Goal: Navigation & Orientation: Find specific page/section

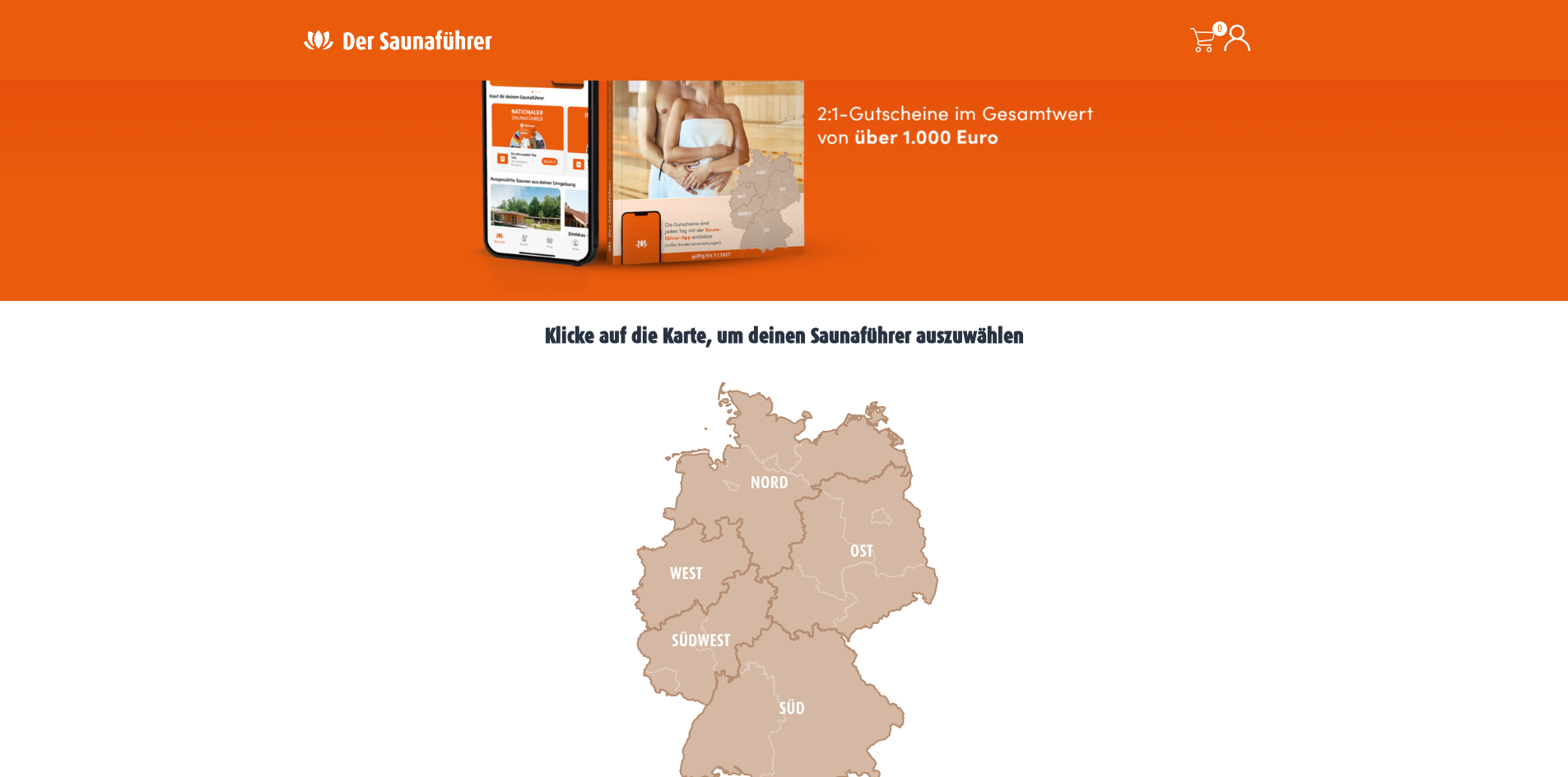
scroll to position [329, 0]
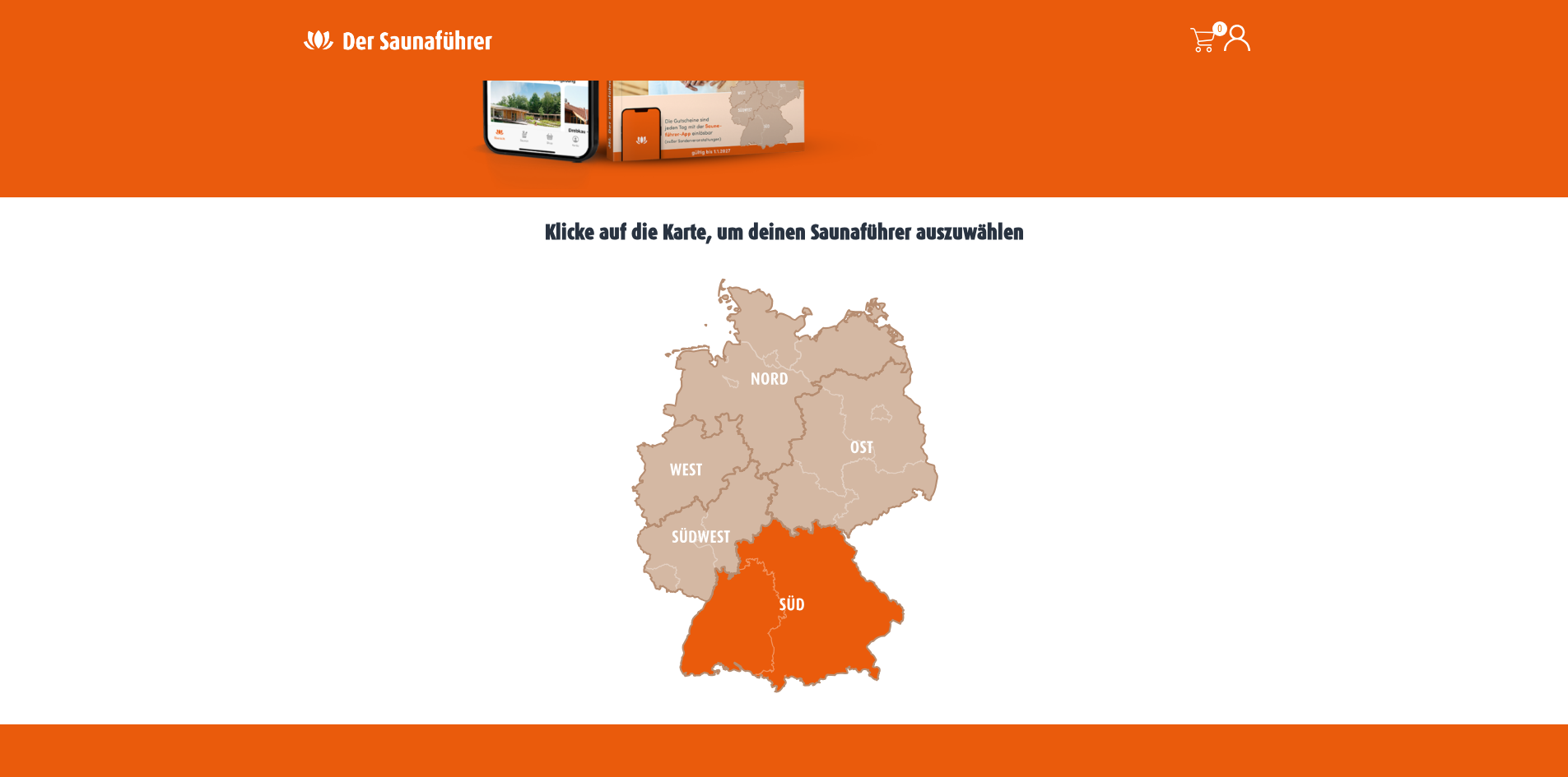
click at [798, 606] on icon at bounding box center [791, 605] width 224 height 175
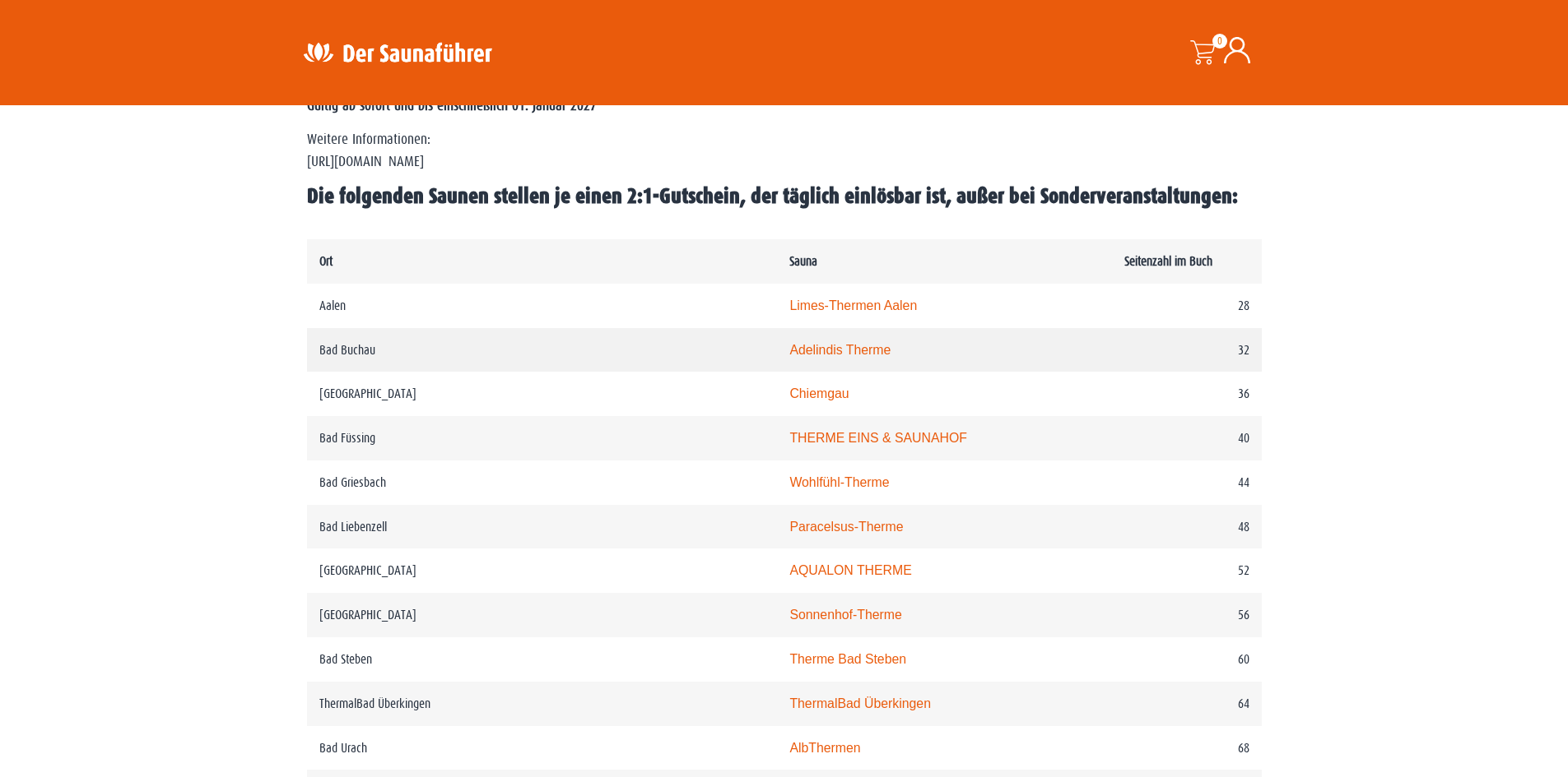
scroll to position [767, 0]
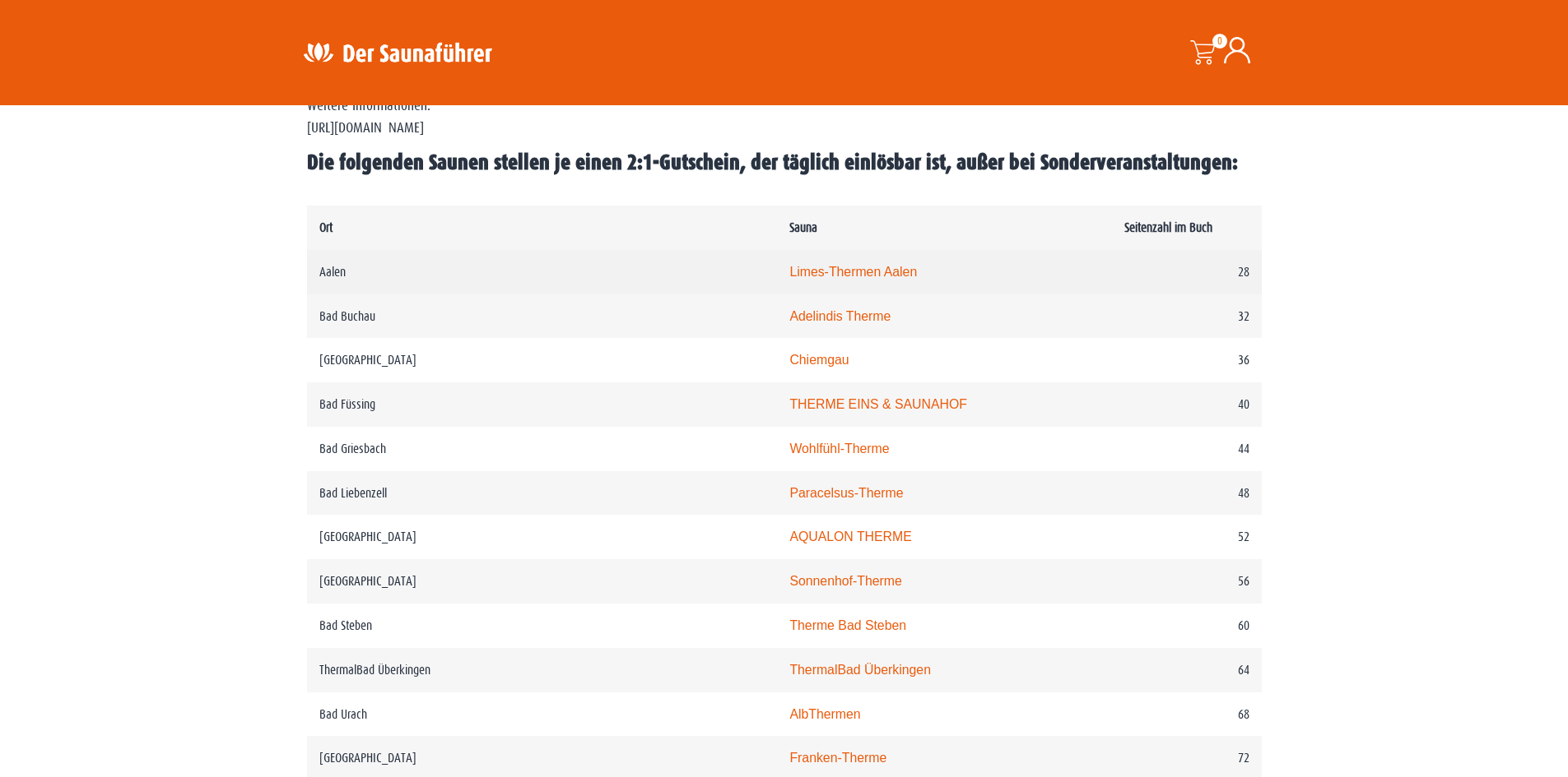
click at [789, 276] on link "Limes-Thermen Aalen" at bounding box center [852, 272] width 127 height 14
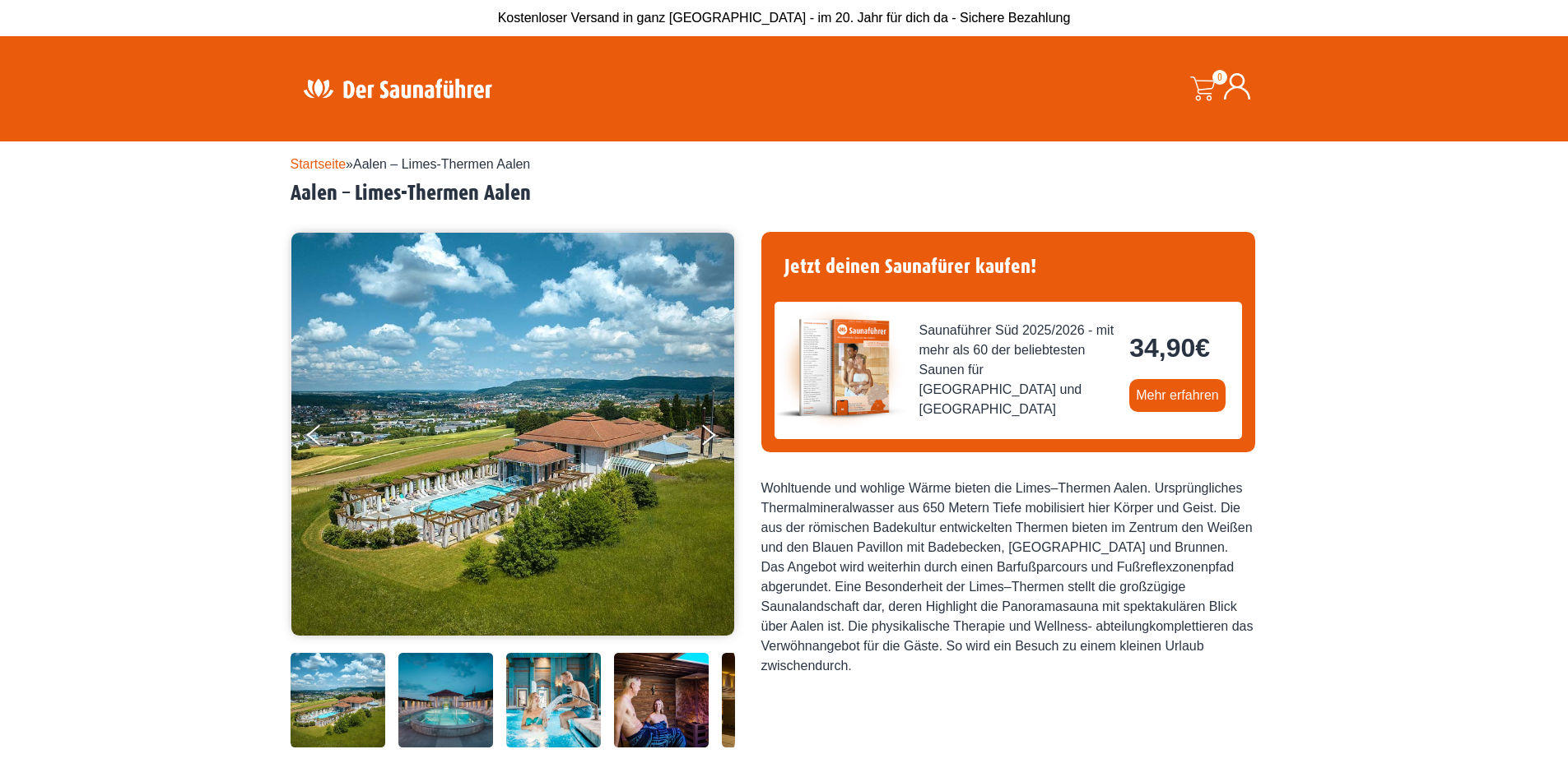
click at [305, 160] on link "Startseite" at bounding box center [319, 164] width 56 height 14
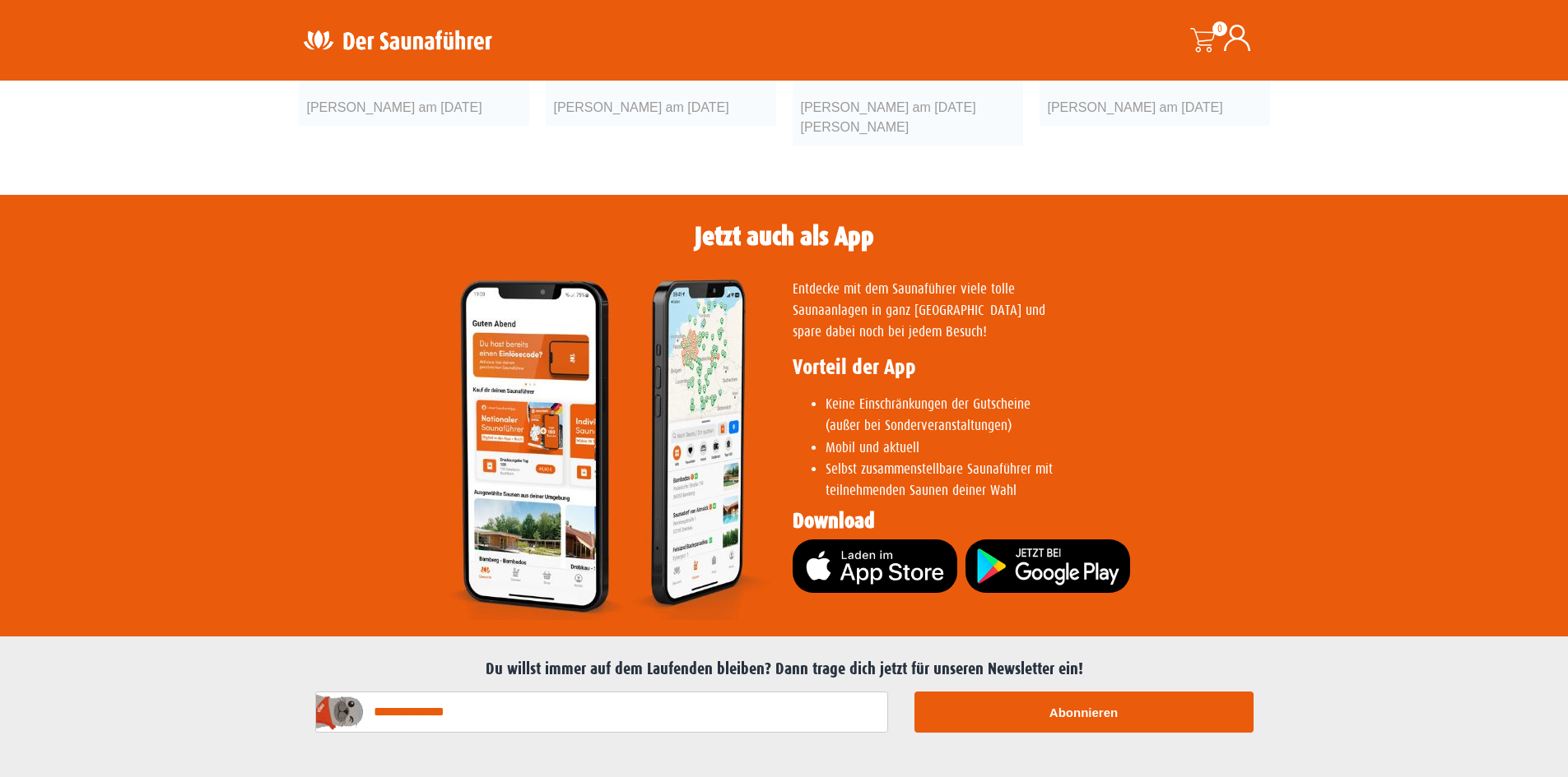
scroll to position [3231, 0]
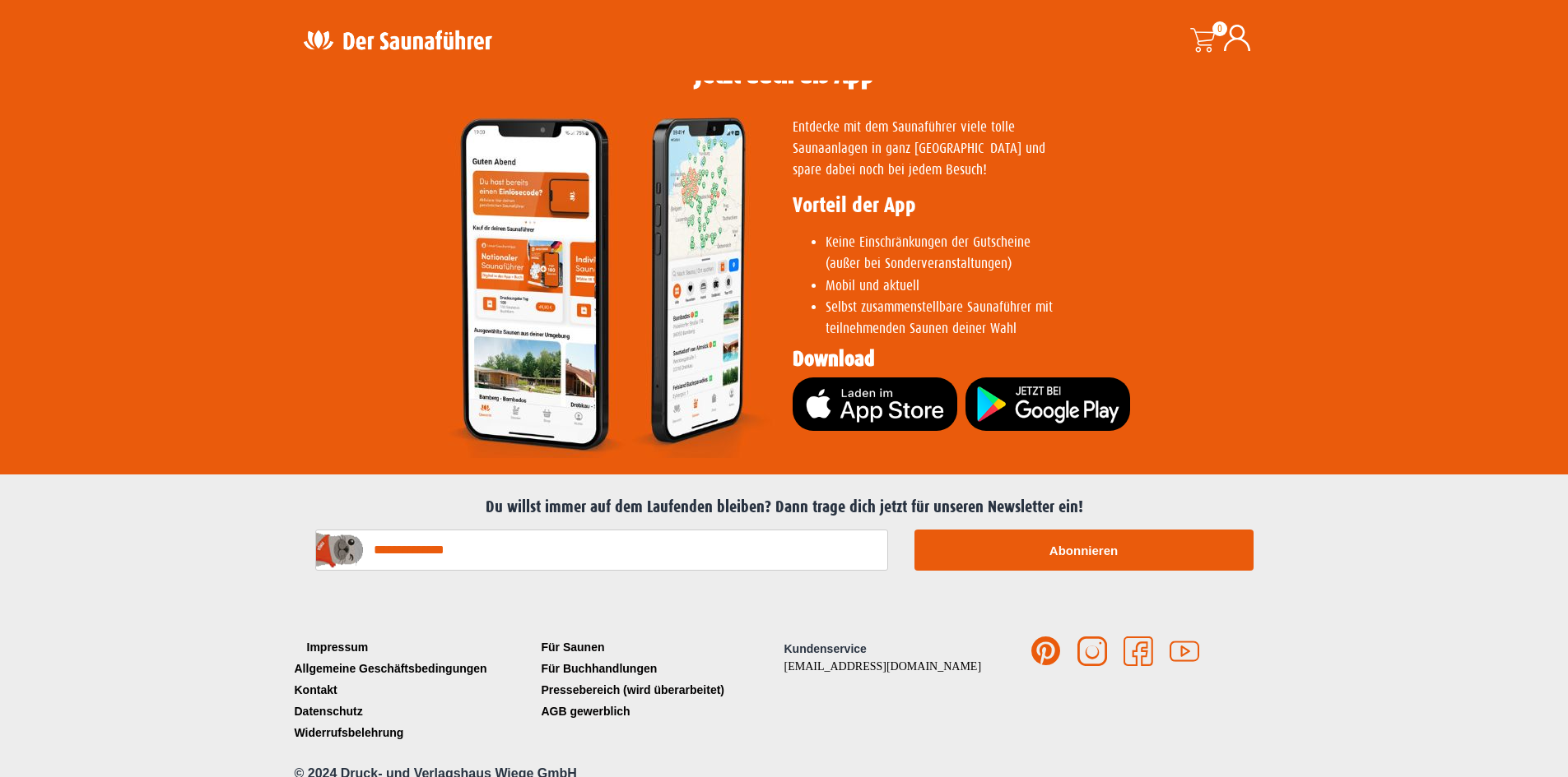
click at [322, 637] on link "Impressum" at bounding box center [414, 647] width 247 height 21
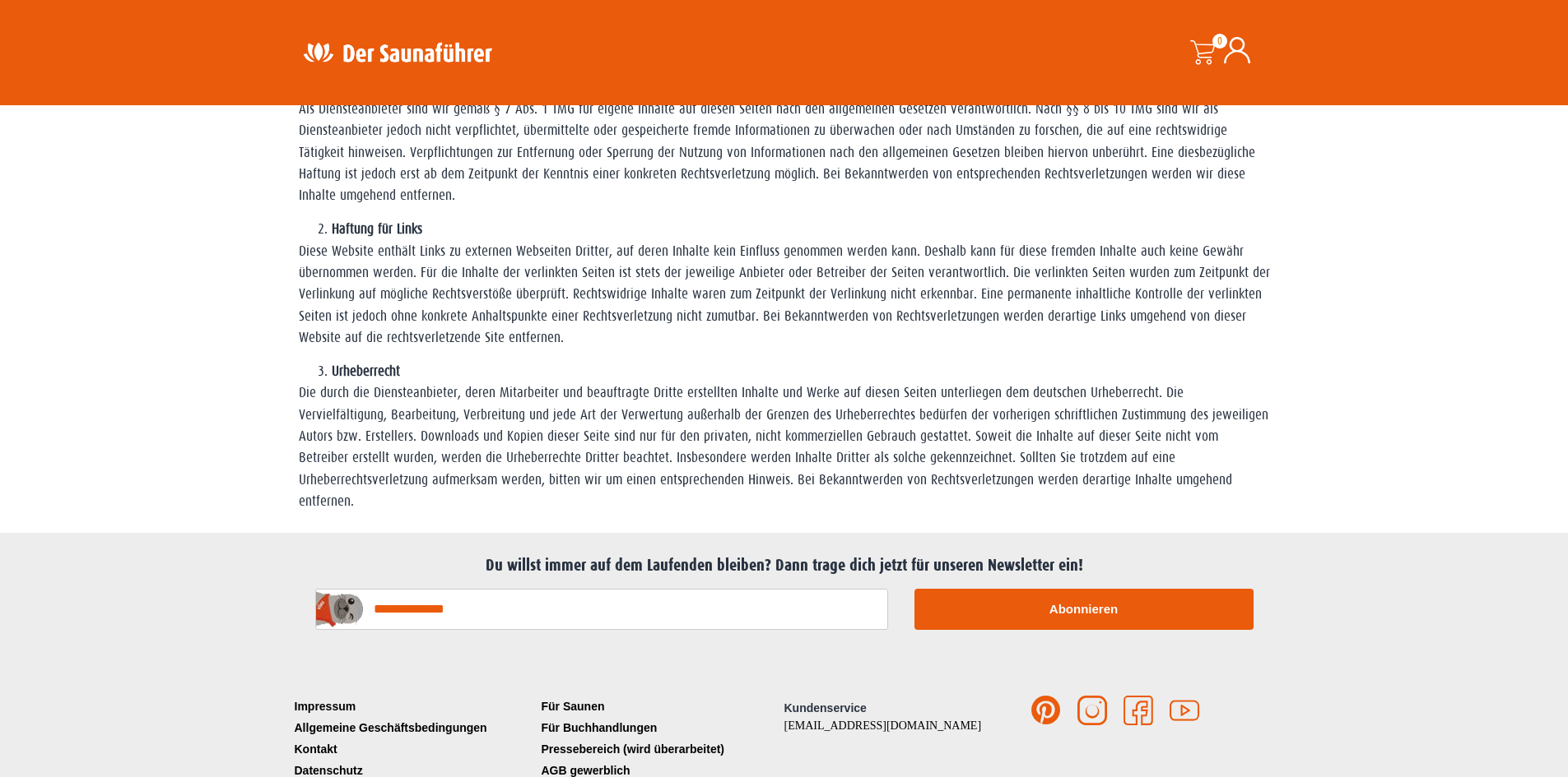
scroll to position [883, 0]
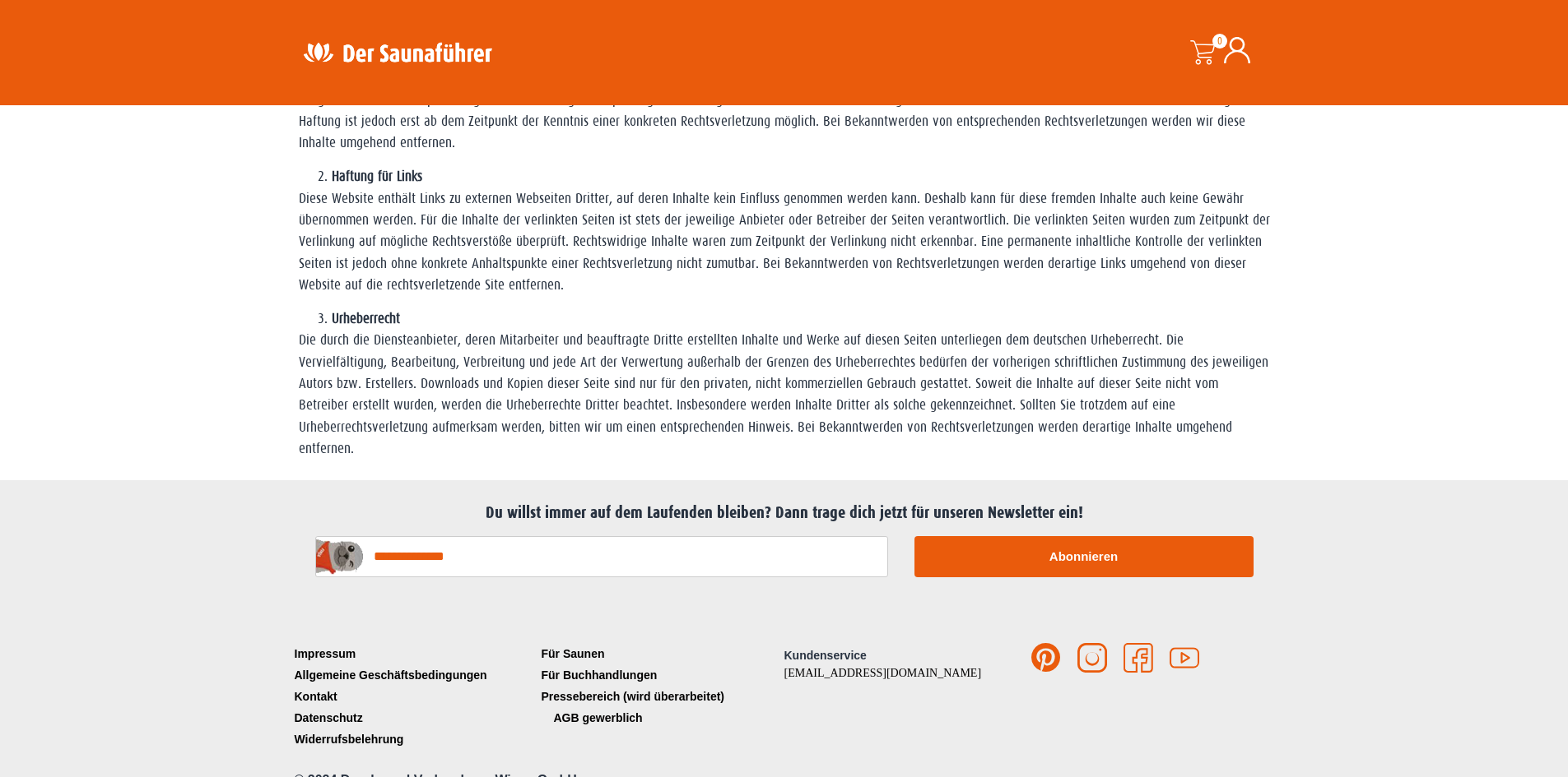
click at [603, 708] on link "AGB gewerblich" at bounding box center [661, 718] width 247 height 21
click at [585, 644] on link "Für Saunen" at bounding box center [661, 654] width 247 height 21
